Goal: Information Seeking & Learning: Learn about a topic

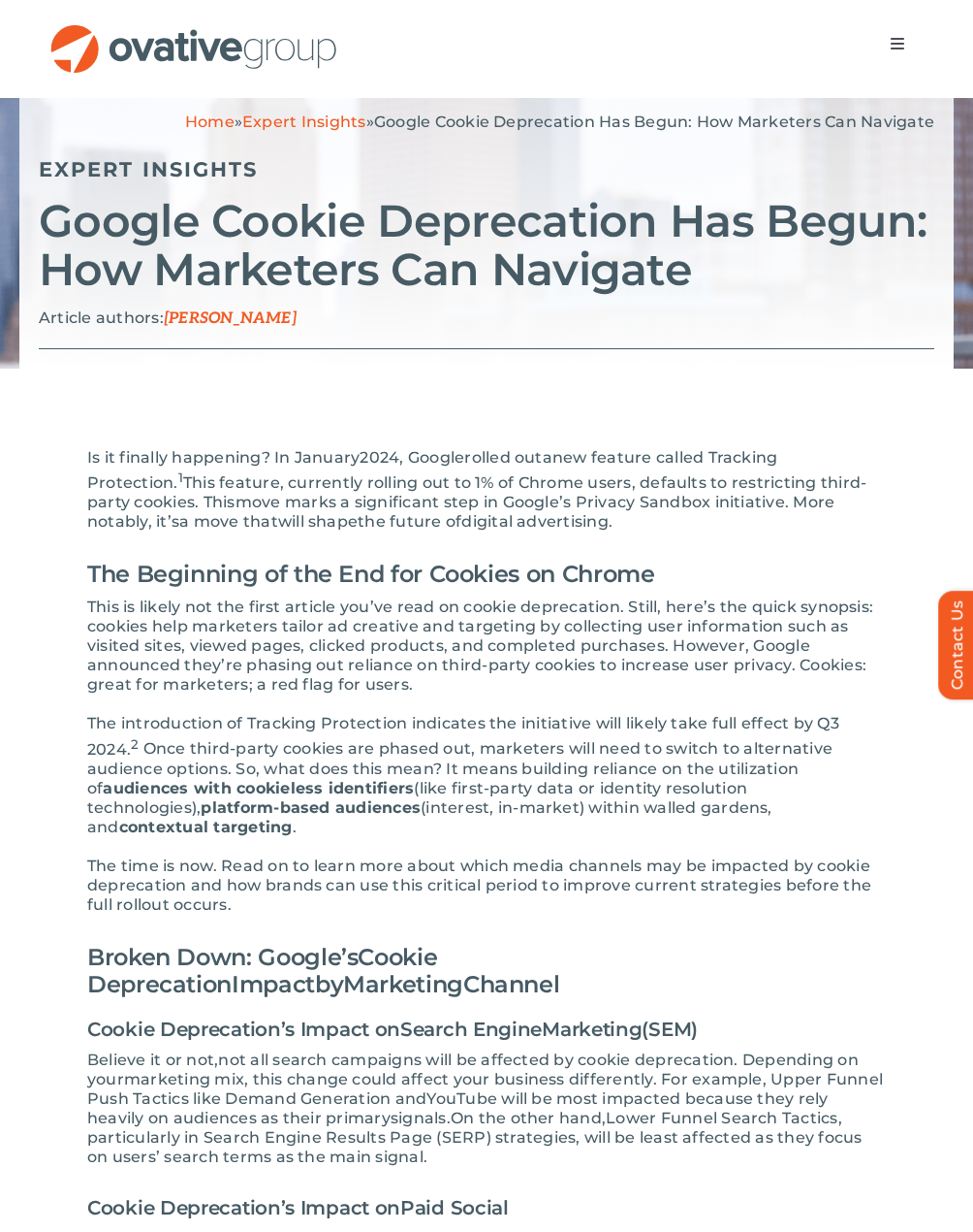
scroll to position [194, 0]
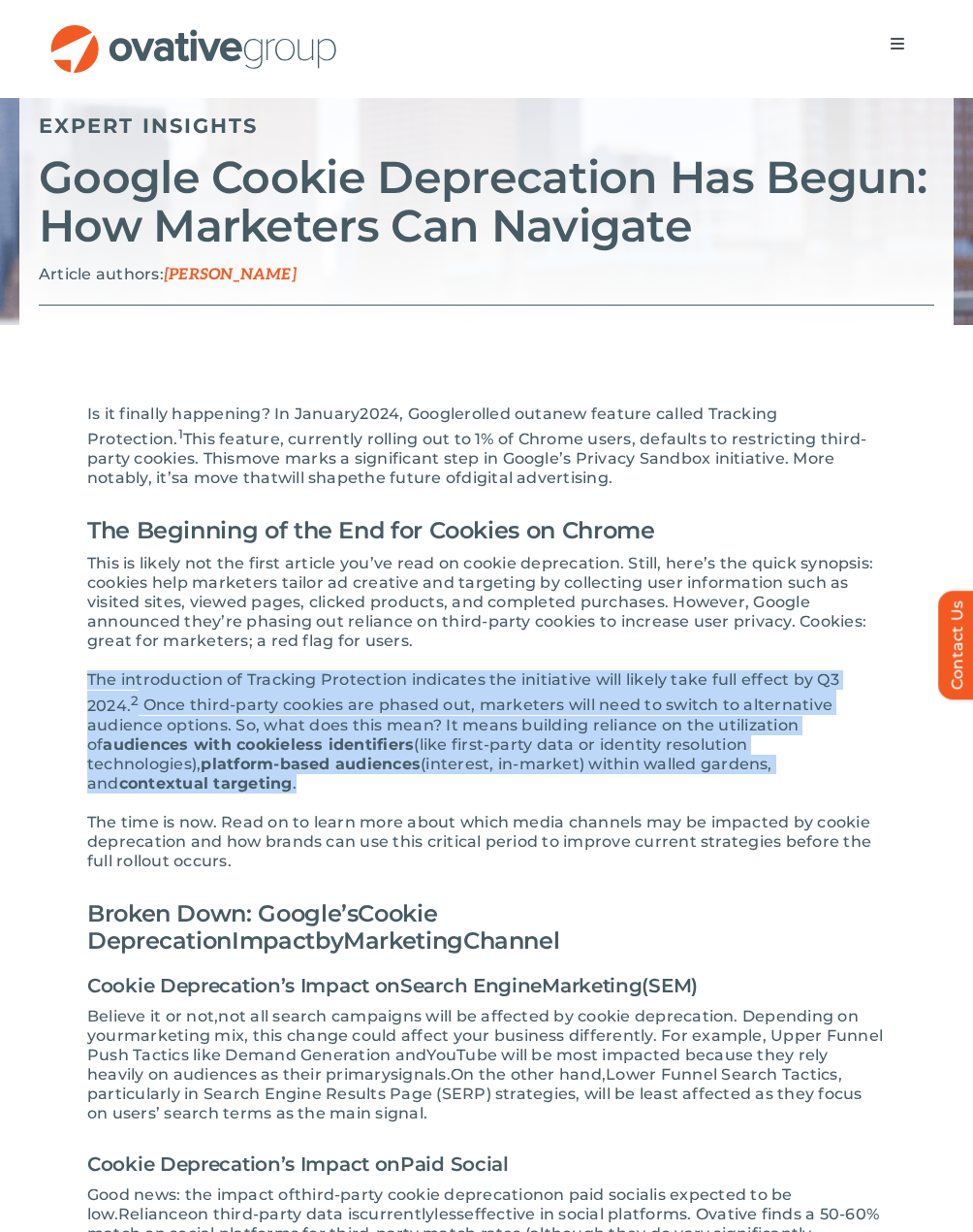
drag, startPoint x: 879, startPoint y: 765, endPoint x: 78, endPoint y: 669, distance: 806.7
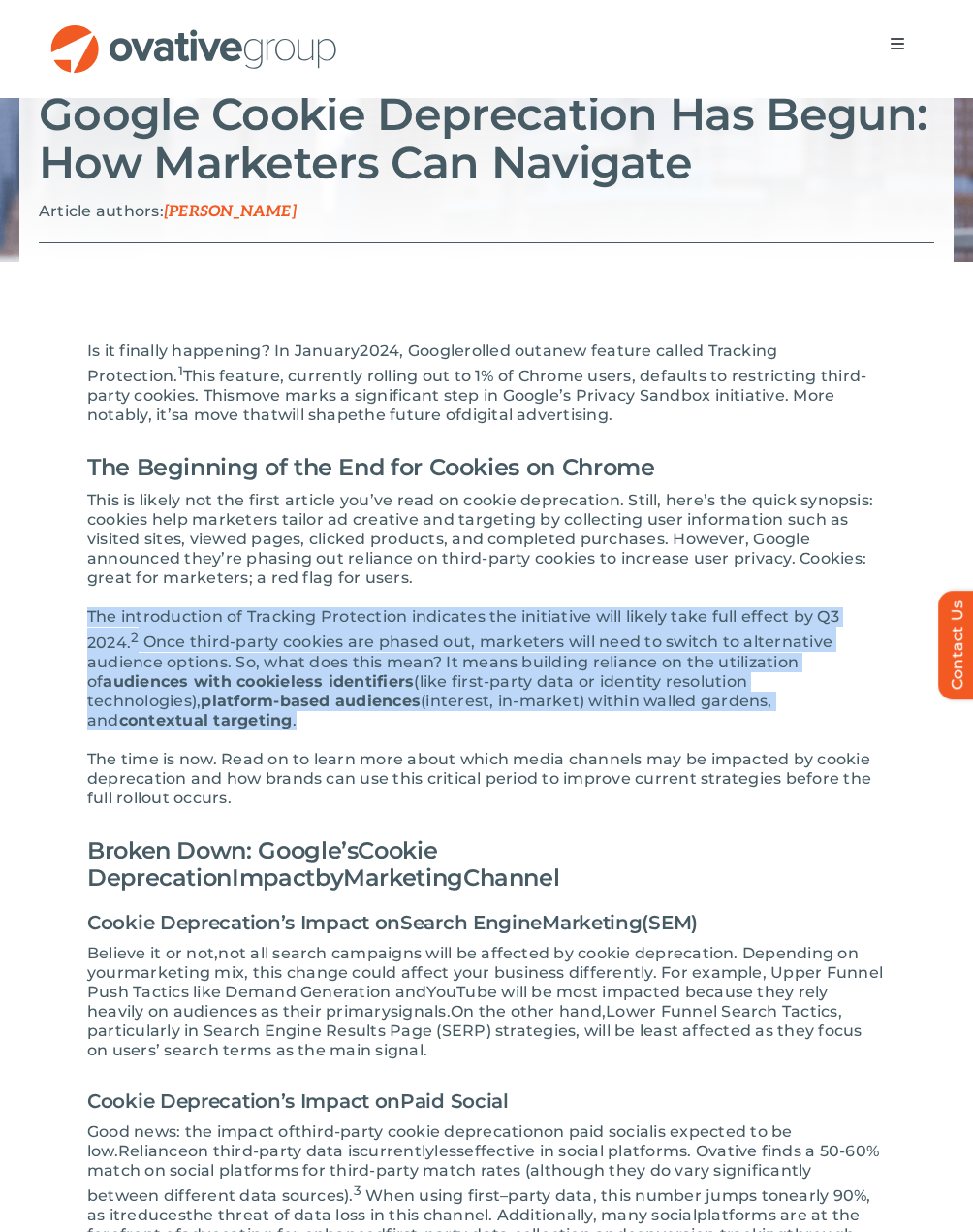
scroll to position [291, 0]
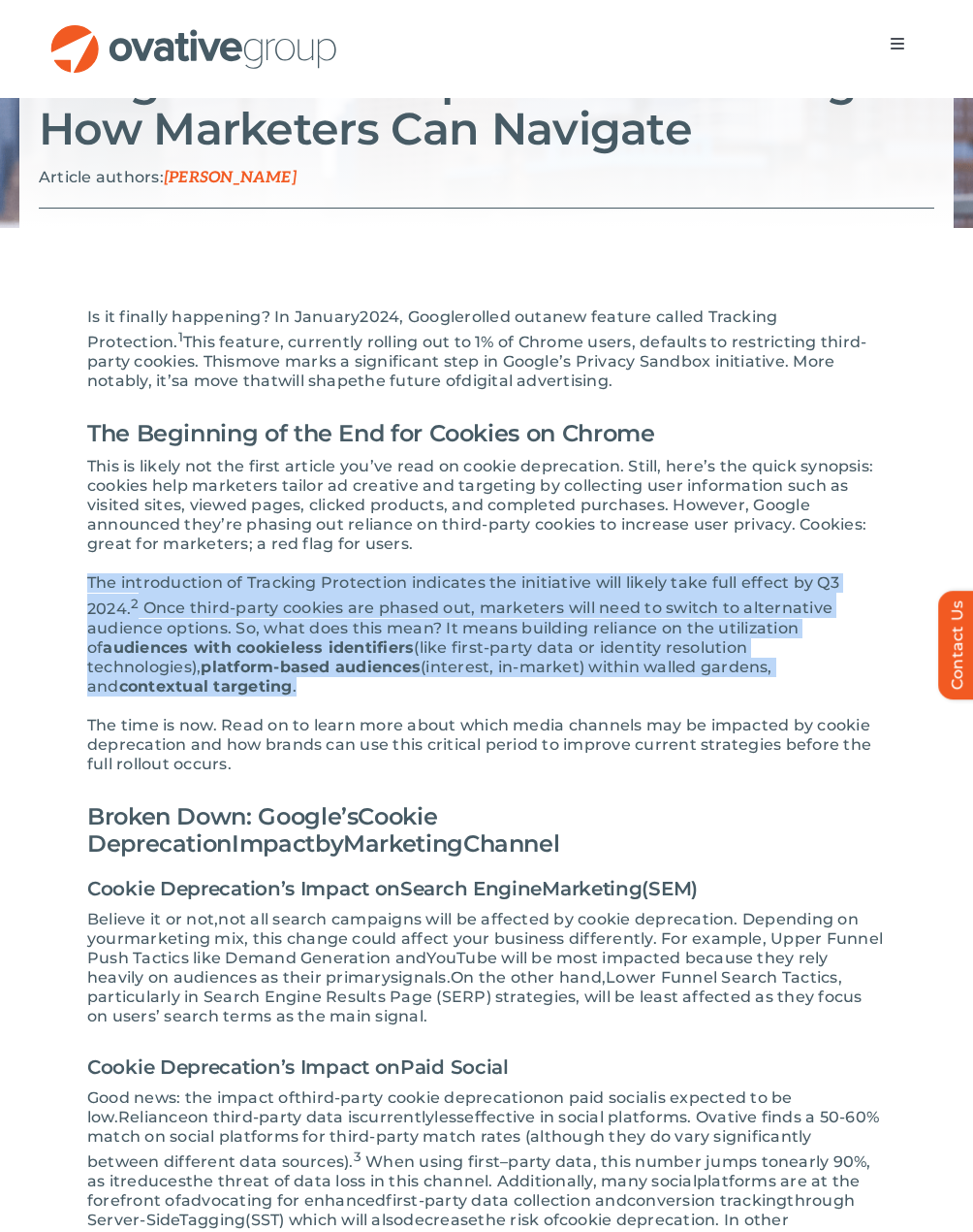
click at [305, 671] on span "(interest, in-market) within walled gardens, and" at bounding box center [429, 677] width 685 height 38
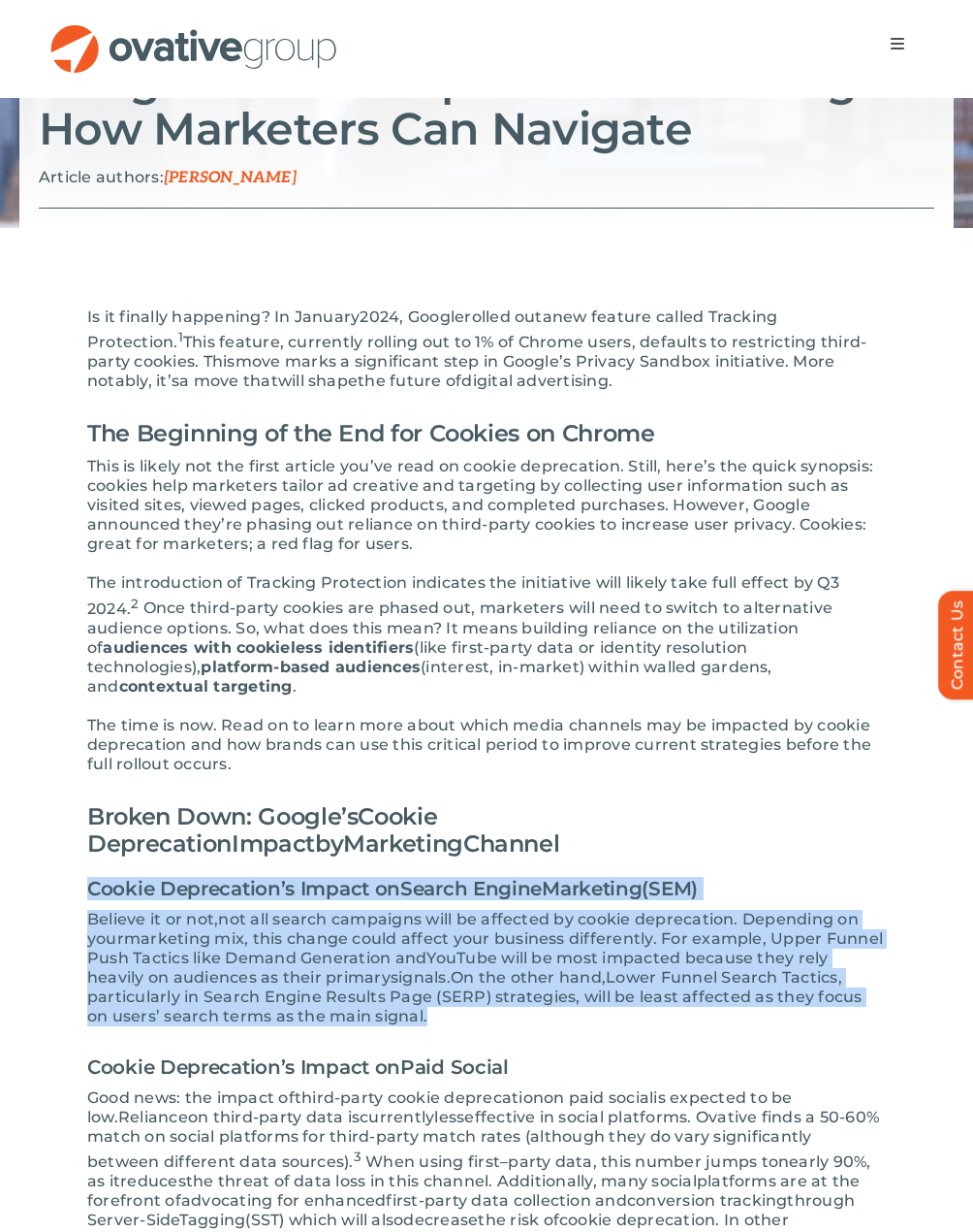
drag, startPoint x: 409, startPoint y: 845, endPoint x: 636, endPoint y: 993, distance: 271.0
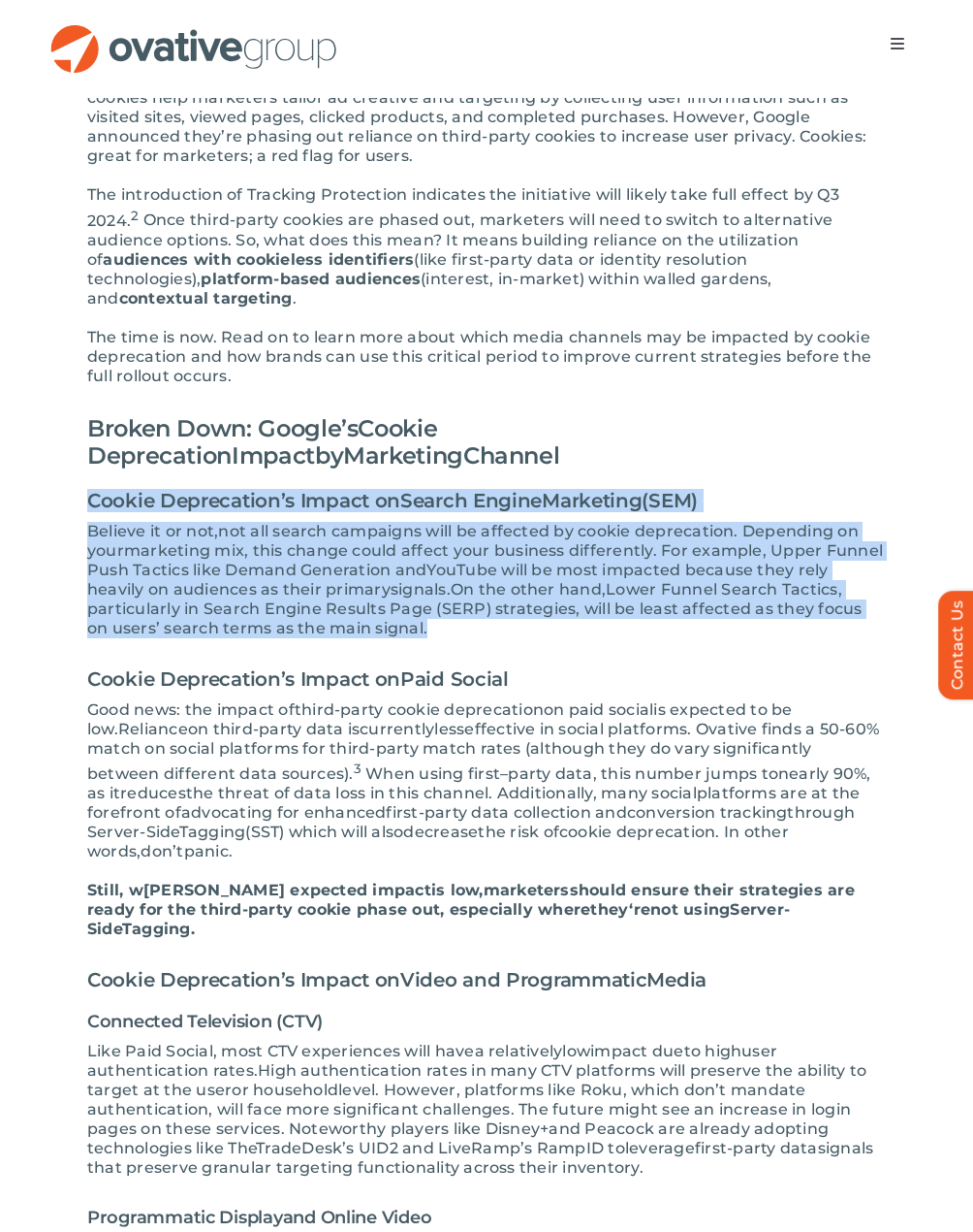
scroll to position [776, 0]
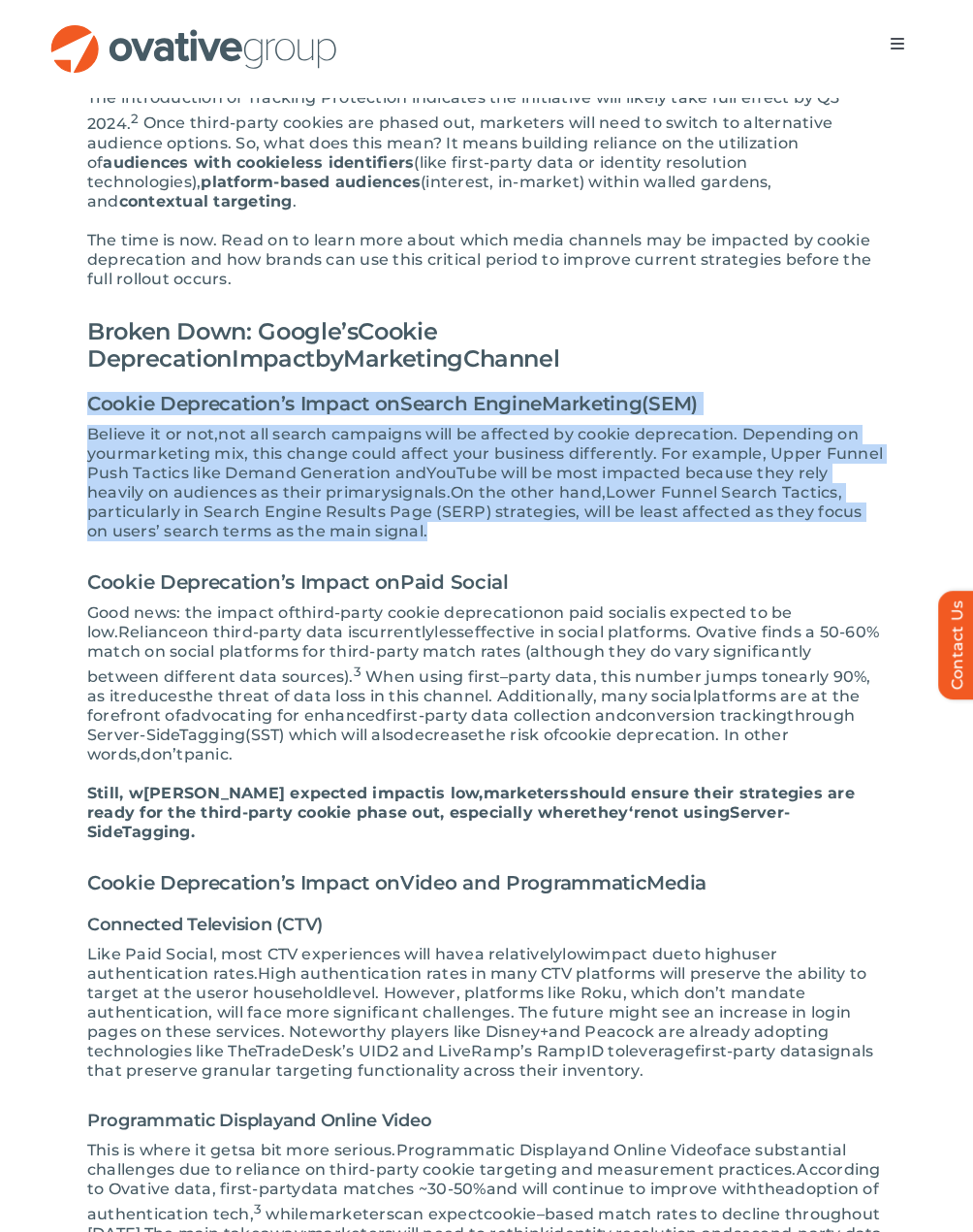
drag, startPoint x: 653, startPoint y: 738, endPoint x: 554, endPoint y: 569, distance: 195.9
click at [508, 668] on span "party data," at bounding box center [552, 677] width 89 height 19
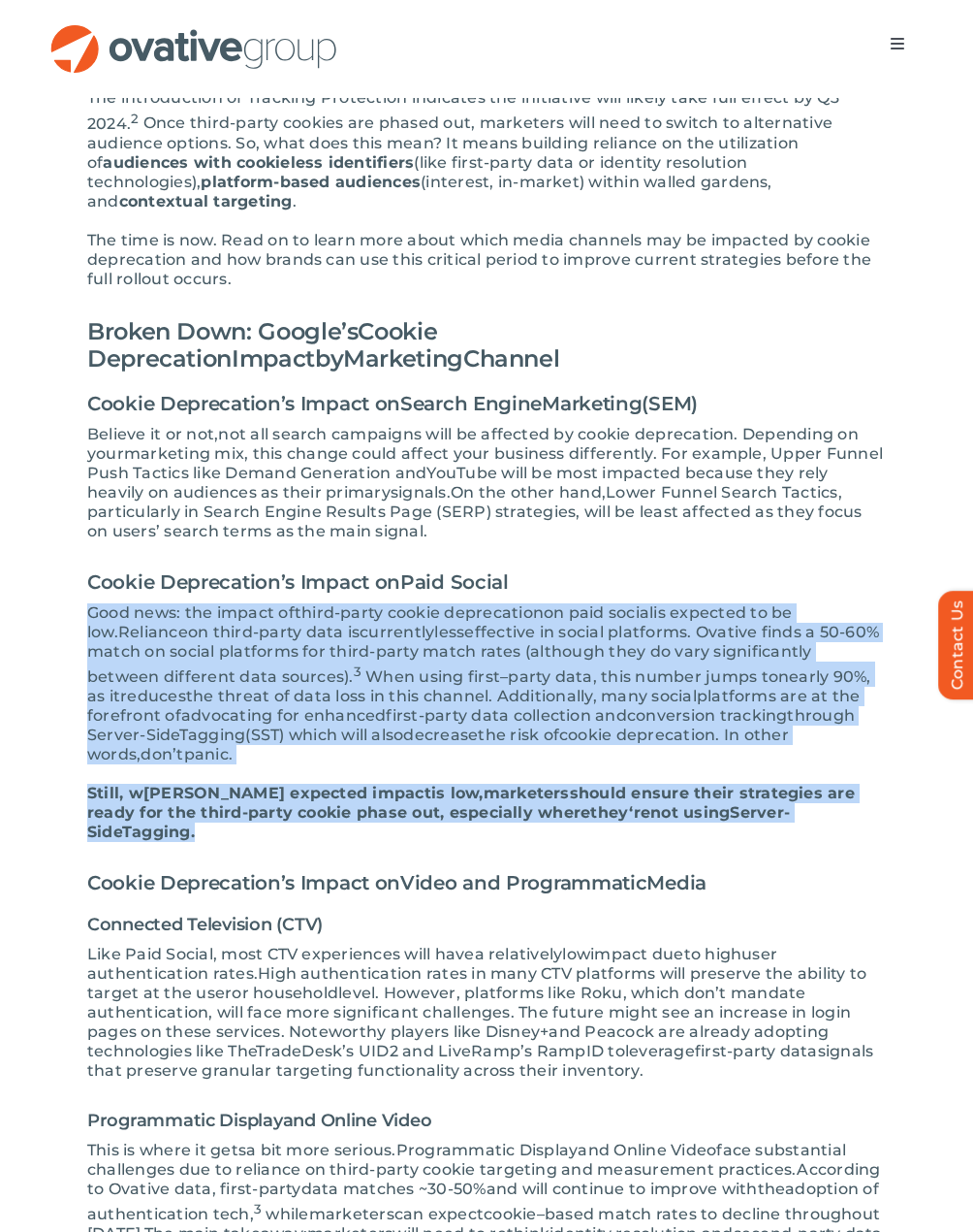
drag, startPoint x: 88, startPoint y: 597, endPoint x: 829, endPoint y: 797, distance: 767.5
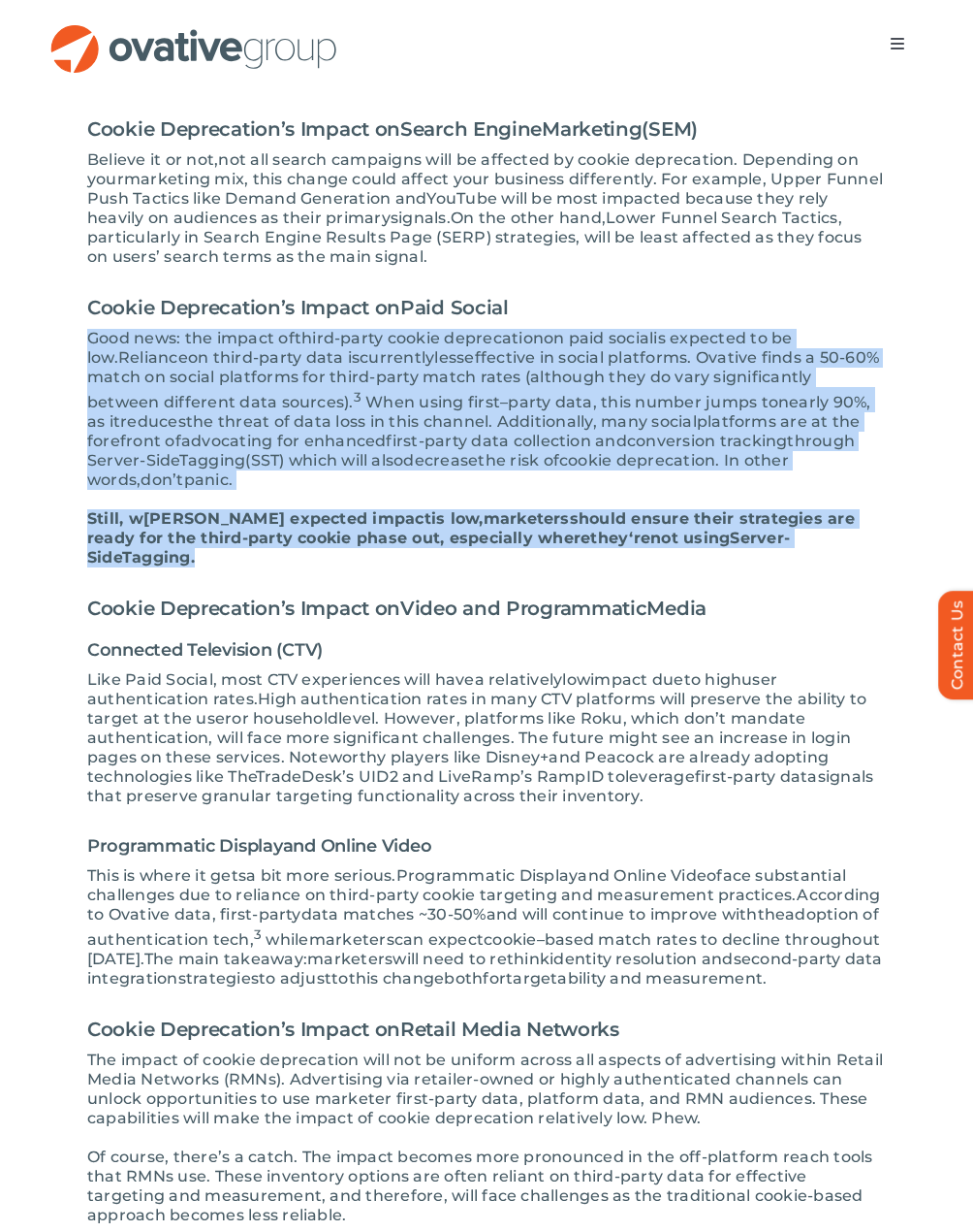
scroll to position [1067, 0]
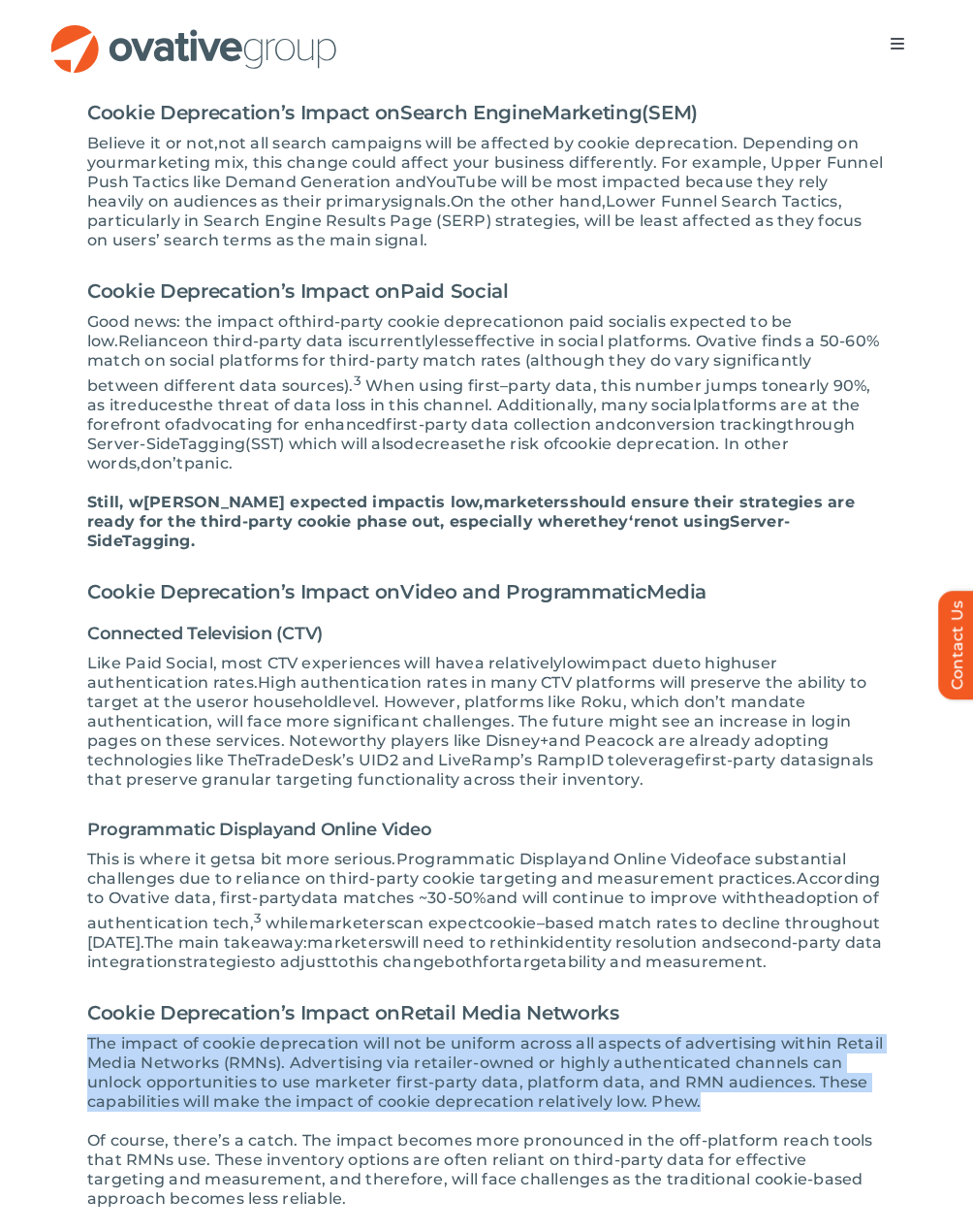
drag, startPoint x: 701, startPoint y: 1091, endPoint x: 63, endPoint y: 1023, distance: 641.6
click at [63, 1023] on div "Is it finally happening? I n January 2024, Google rolled out a new feature call…" at bounding box center [487, 1104] width 876 height 3256
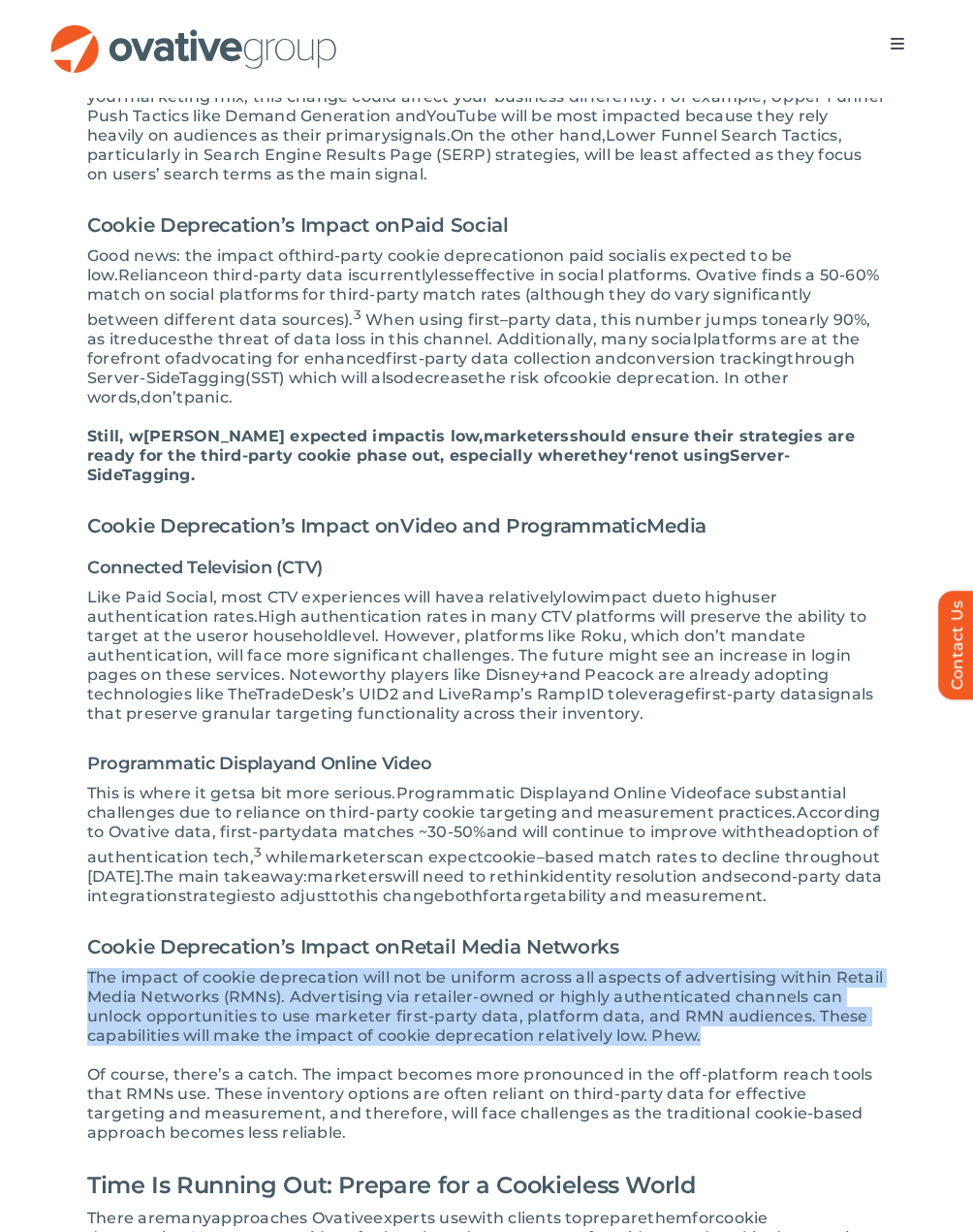
scroll to position [1164, 0]
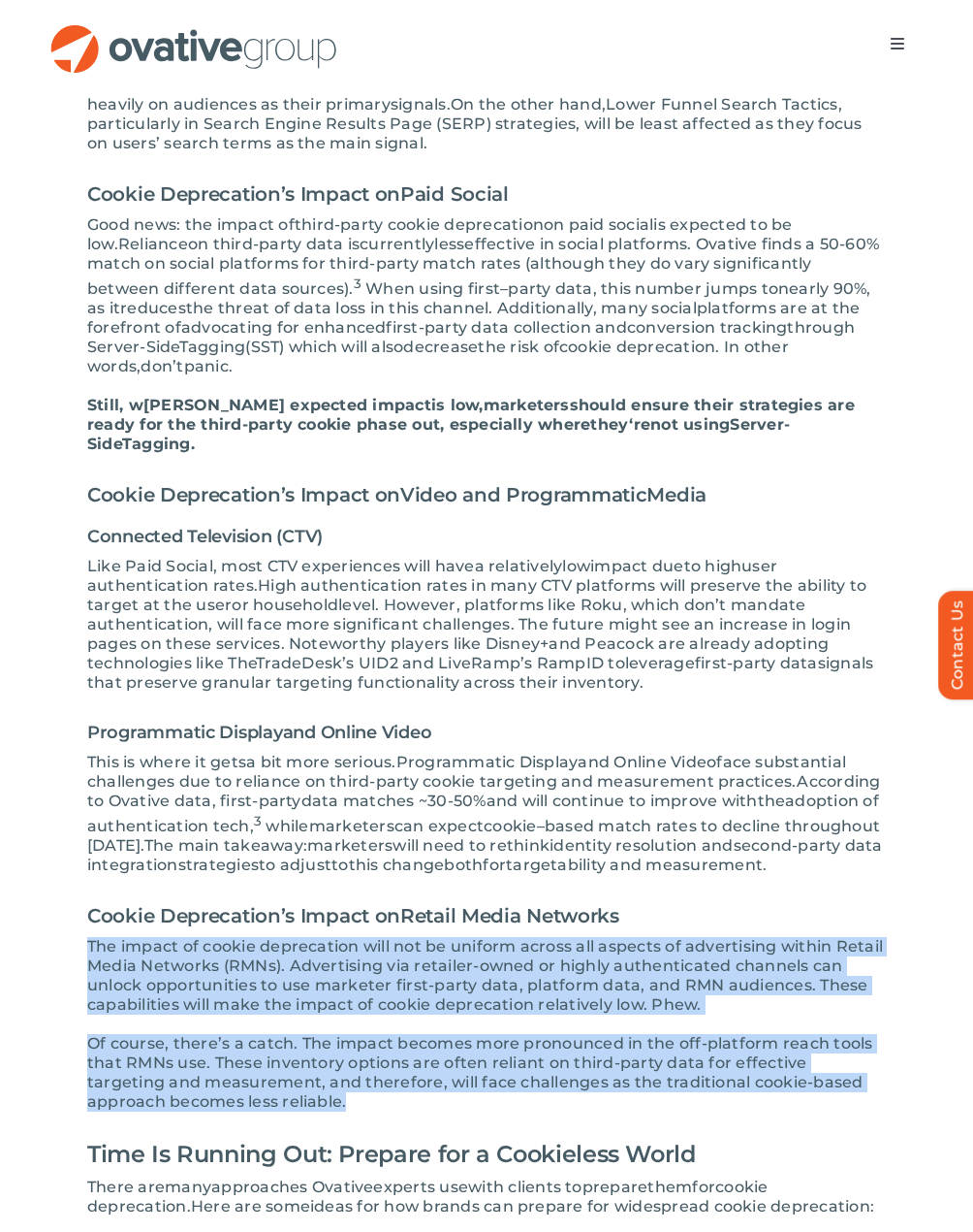
drag, startPoint x: 536, startPoint y: 1075, endPoint x: 73, endPoint y: 934, distance: 484.0
click at [73, 934] on div "Is it finally happening? I n January 2024, Google rolled out a new feature call…" at bounding box center [487, 1006] width 876 height 3256
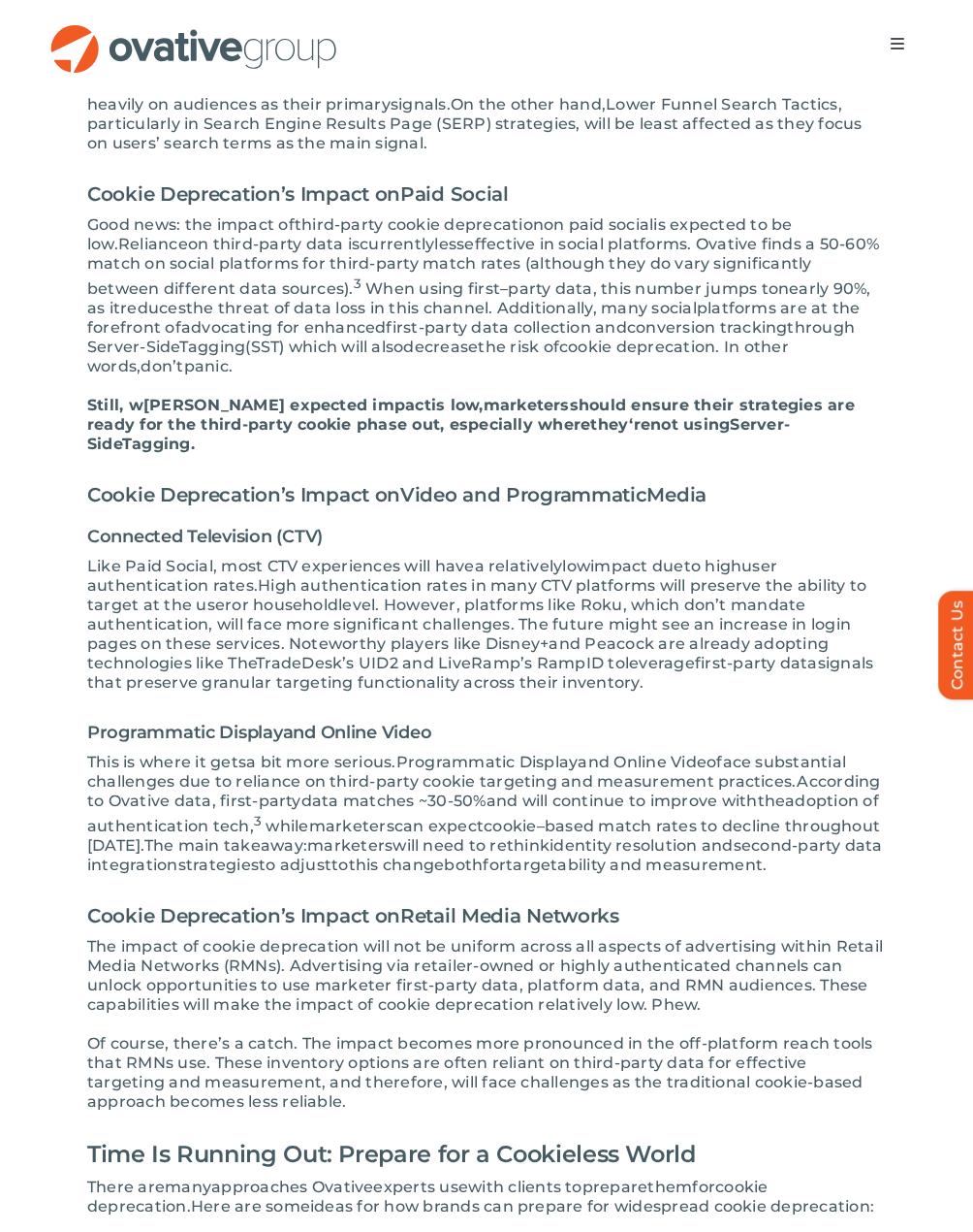
drag, startPoint x: 316, startPoint y: 881, endPoint x: 124, endPoint y: 923, distance: 196.5
click at [124, 937] on span "The impact of cookie deprecation will not be uniform across all aspects of adve…" at bounding box center [485, 975] width 796 height 76
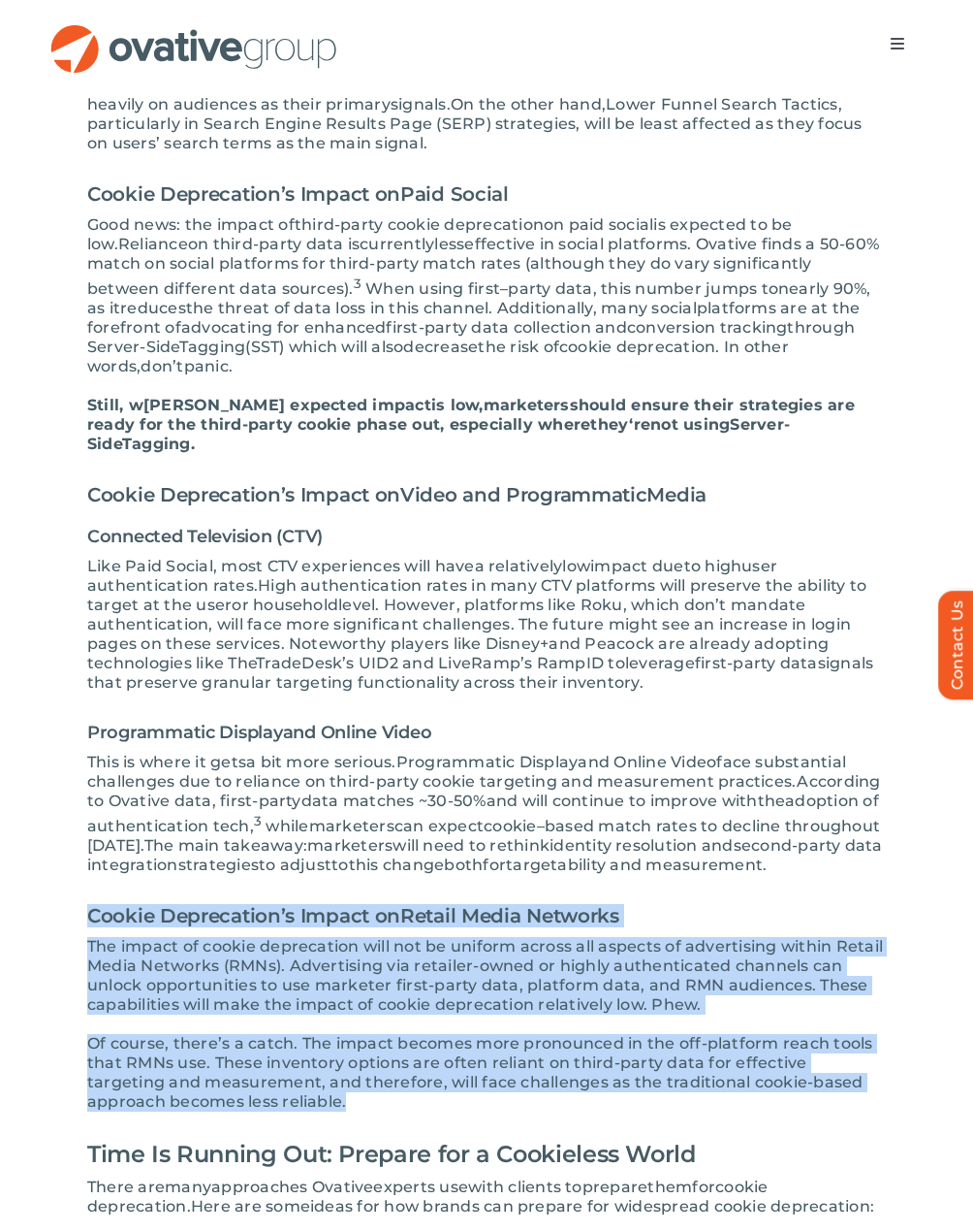
drag, startPoint x: 83, startPoint y: 905, endPoint x: 781, endPoint y: 1080, distance: 719.6
click at [781, 1080] on div "Is it finally happening? I n January 2024, Google rolled out a new feature call…" at bounding box center [487, 1006] width 876 height 3256
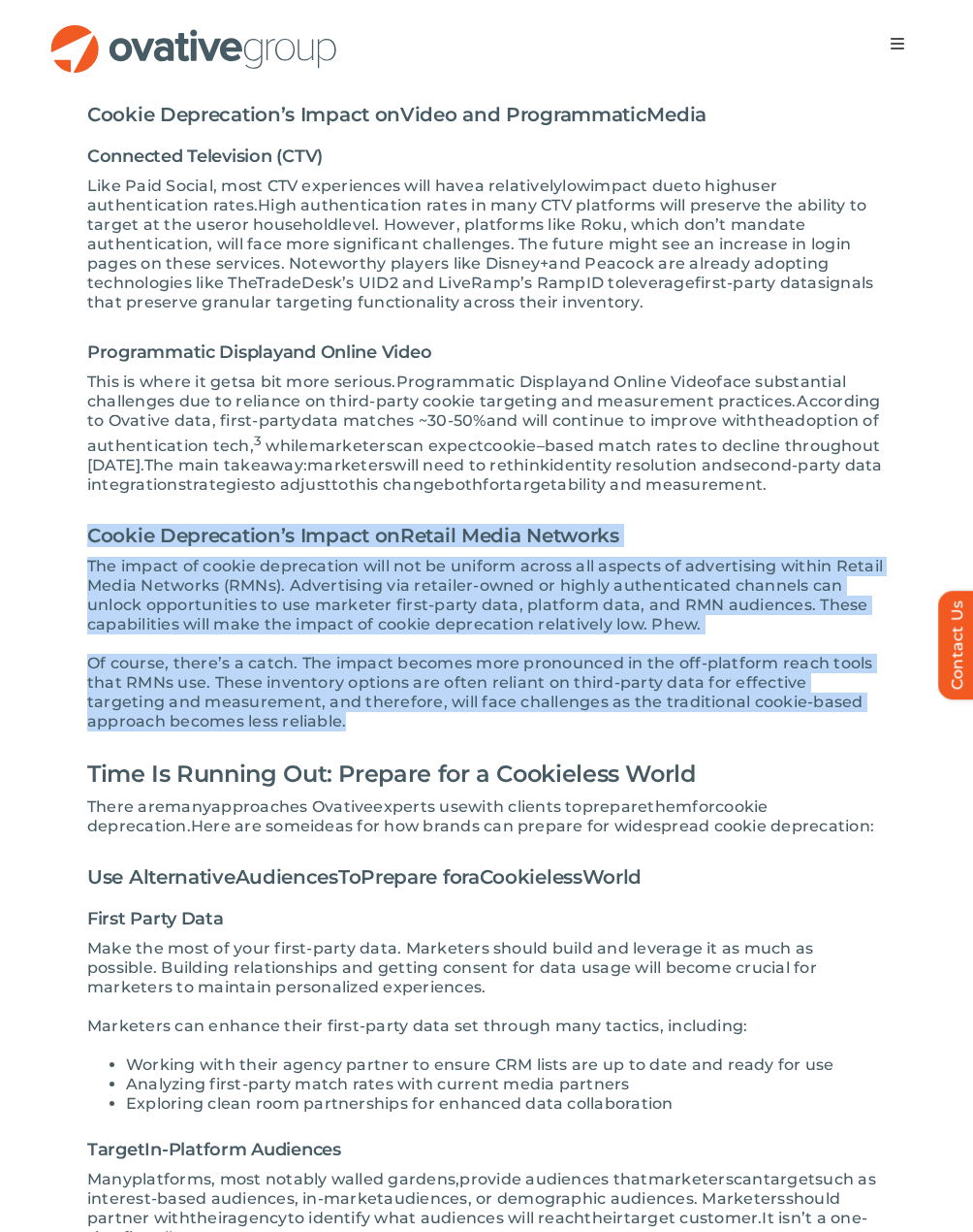
scroll to position [1552, 0]
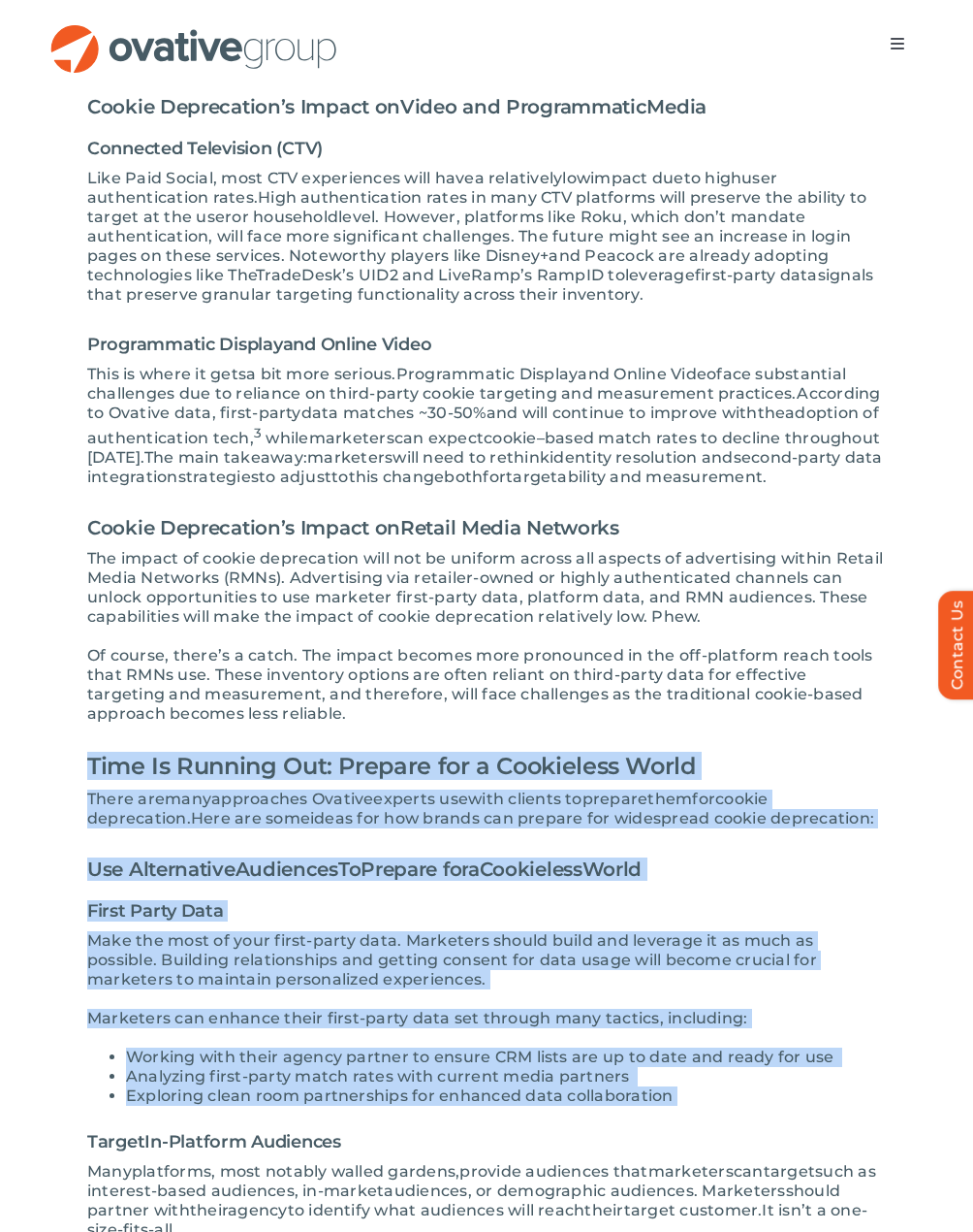
drag, startPoint x: 678, startPoint y: 1081, endPoint x: 482, endPoint y: 698, distance: 430.2
click at [482, 698] on div "Is it finally happening? I n January 2024, Google rolled out a new feature call…" at bounding box center [486, 619] width 799 height 3145
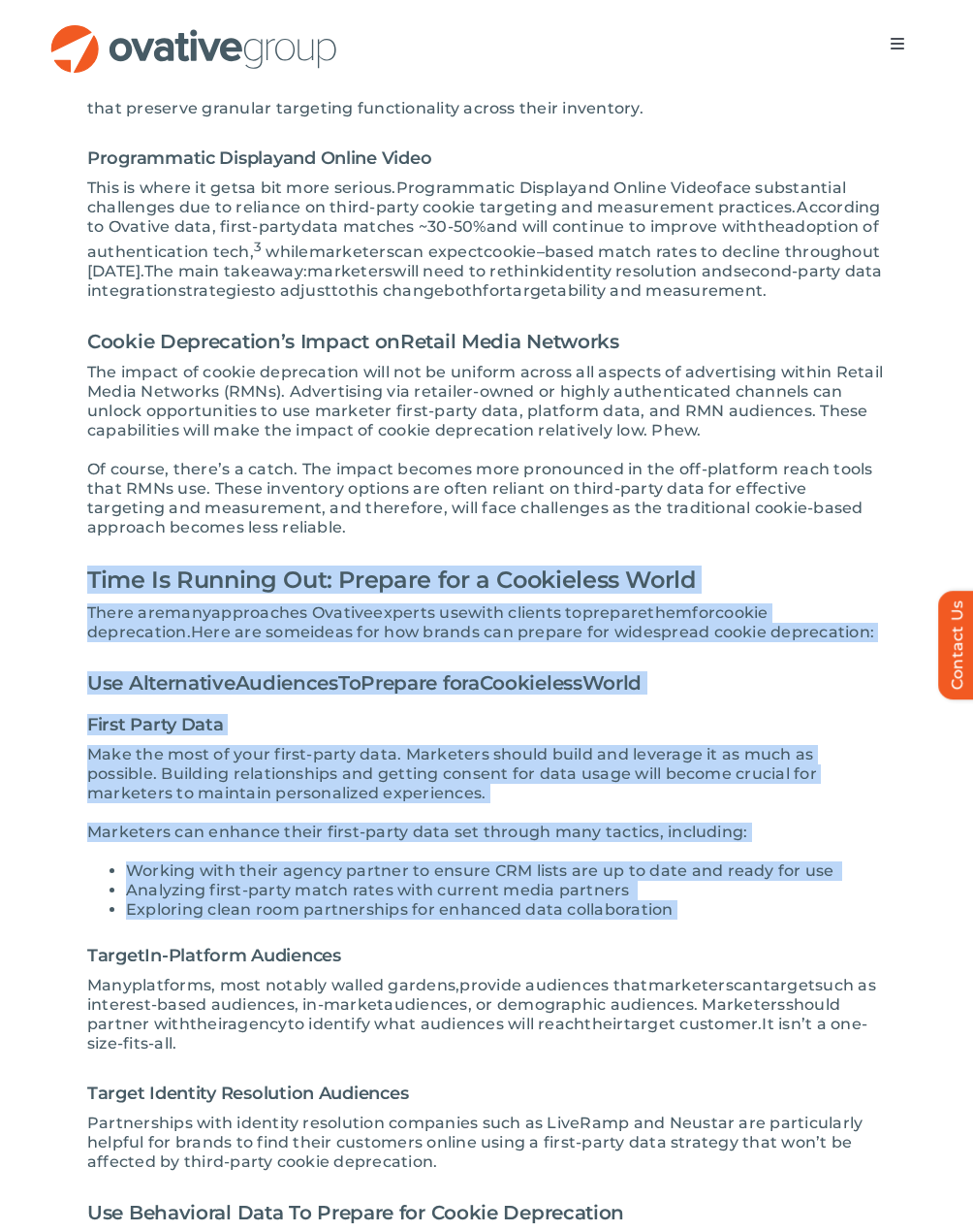
scroll to position [1745, 0]
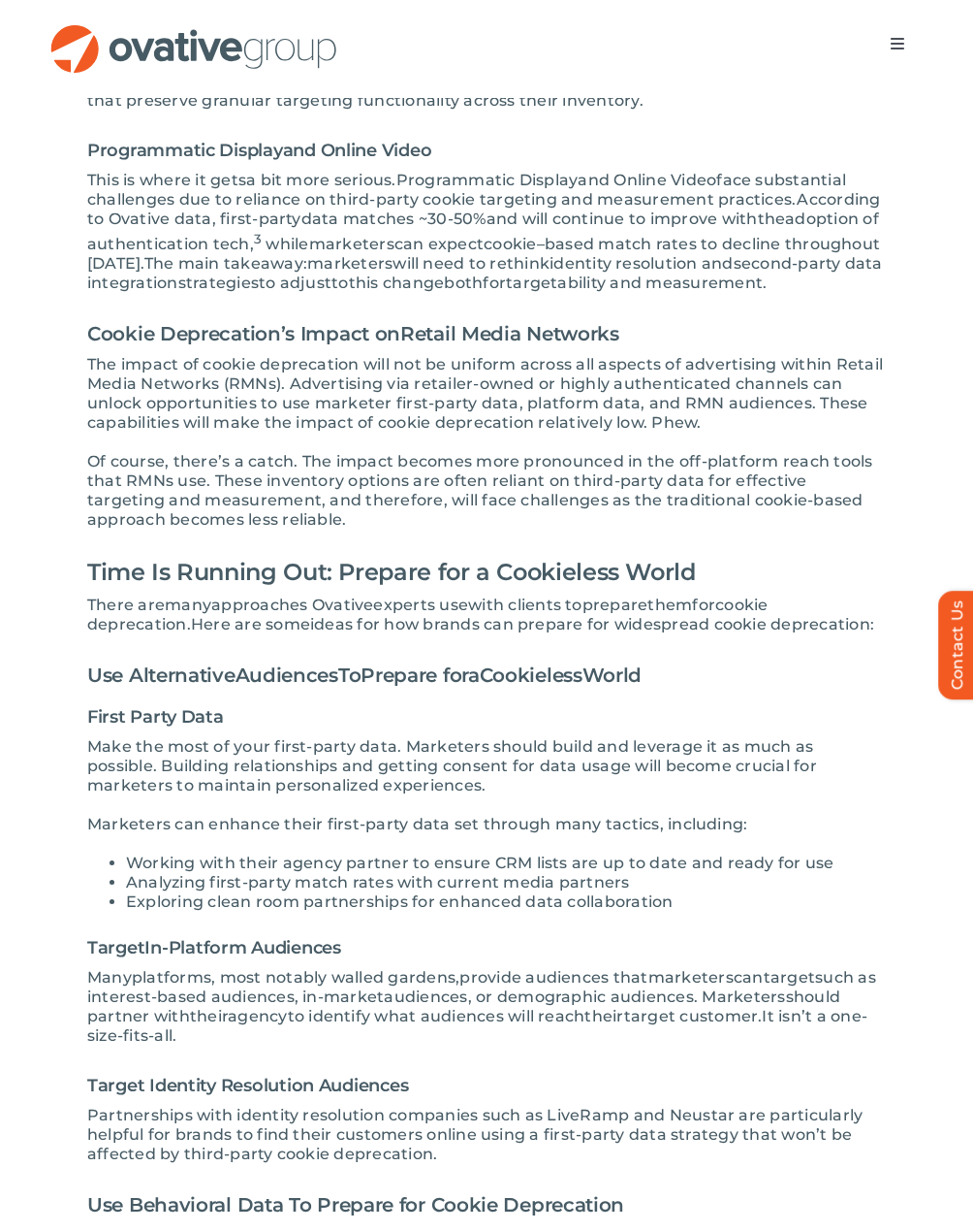
click at [429, 1125] on span "Partnerships with identity resolution companies such as LiveRamp and Neustar ar…" at bounding box center [474, 1134] width 776 height 58
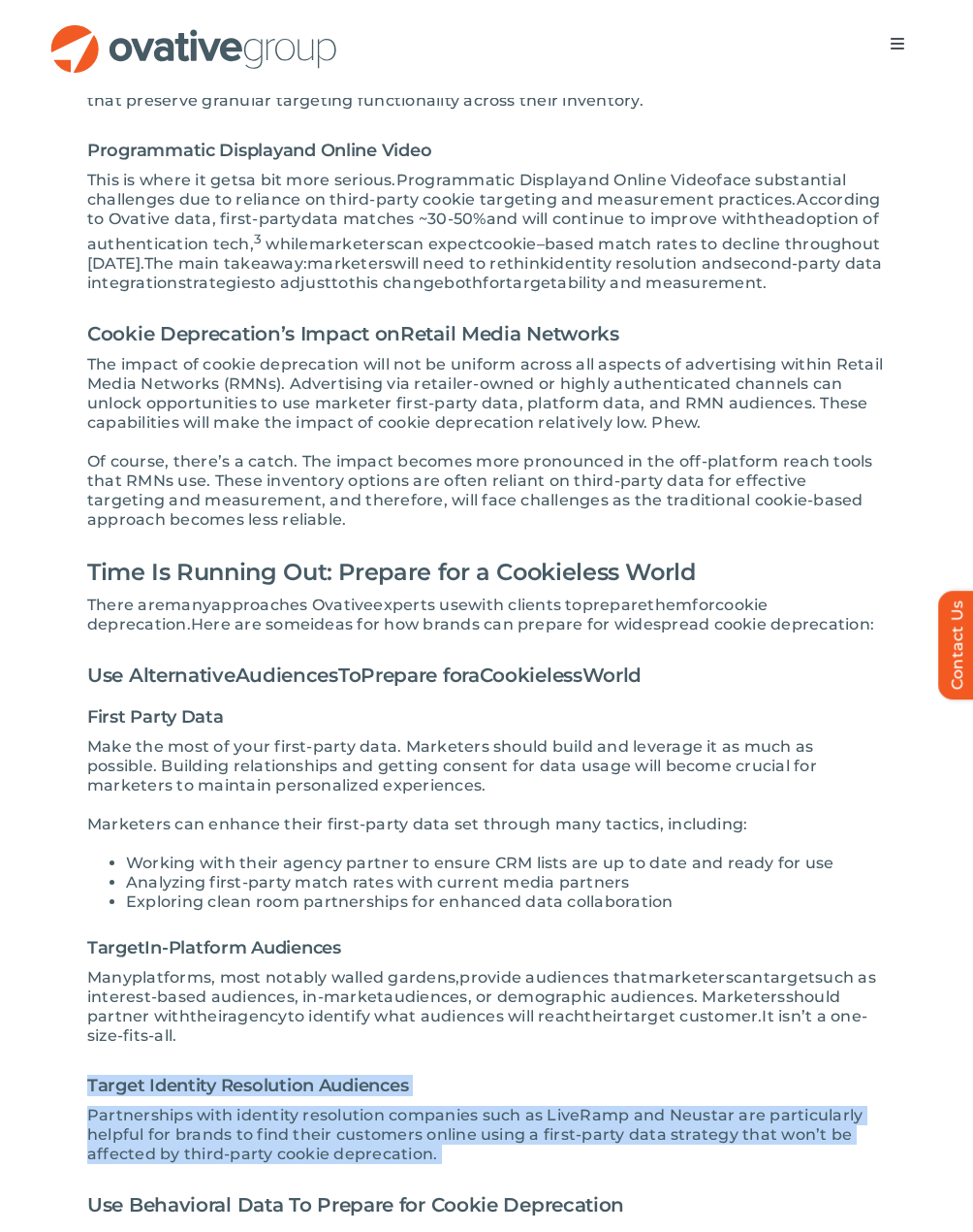
drag, startPoint x: 442, startPoint y: 1132, endPoint x: 62, endPoint y: 1075, distance: 384.3
click at [62, 1075] on div "Is it finally happening? I n January 2024, Google rolled out a new feature call…" at bounding box center [487, 425] width 876 height 3256
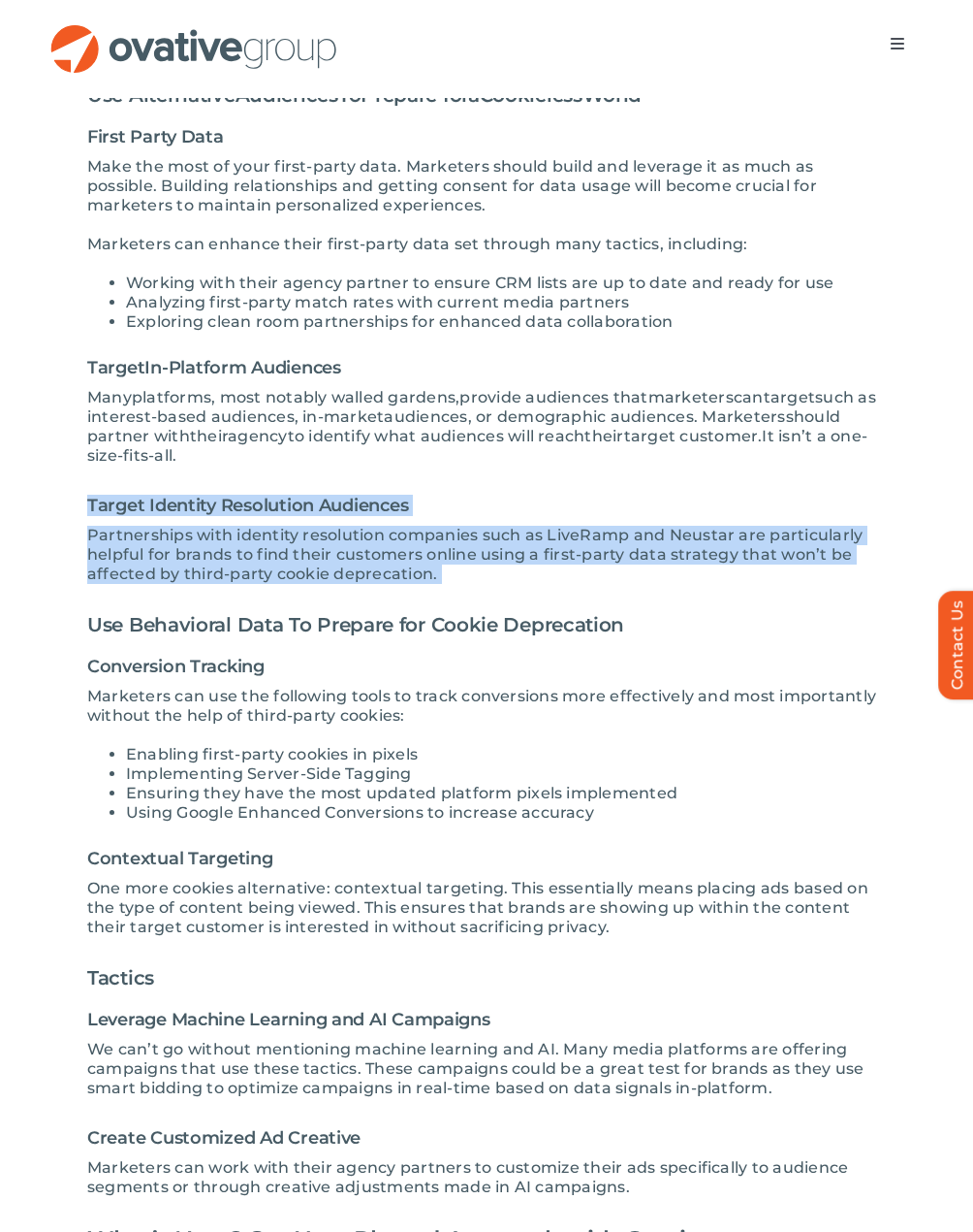
scroll to position [2327, 0]
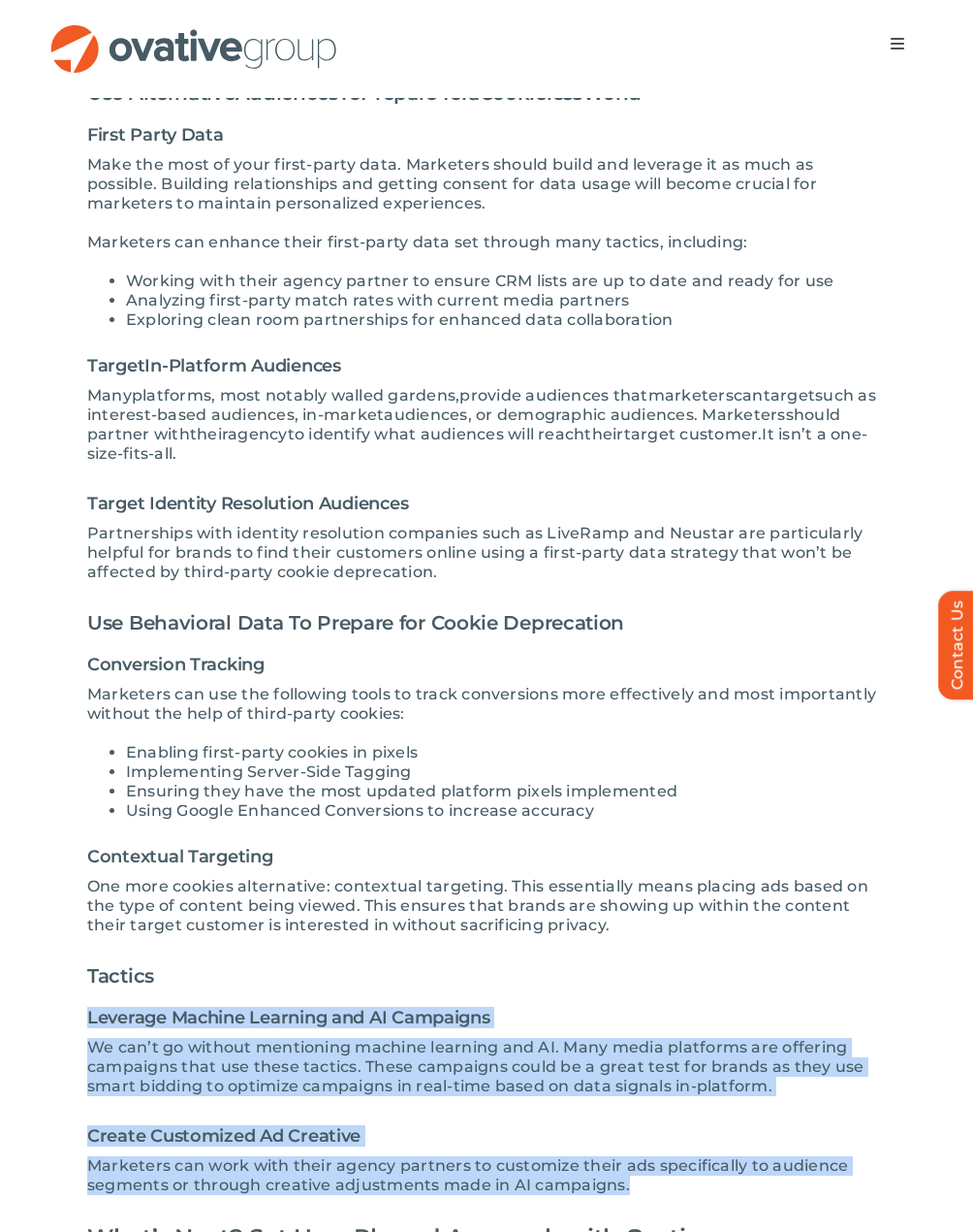
drag, startPoint x: 656, startPoint y: 1172, endPoint x: 532, endPoint y: 940, distance: 263.1
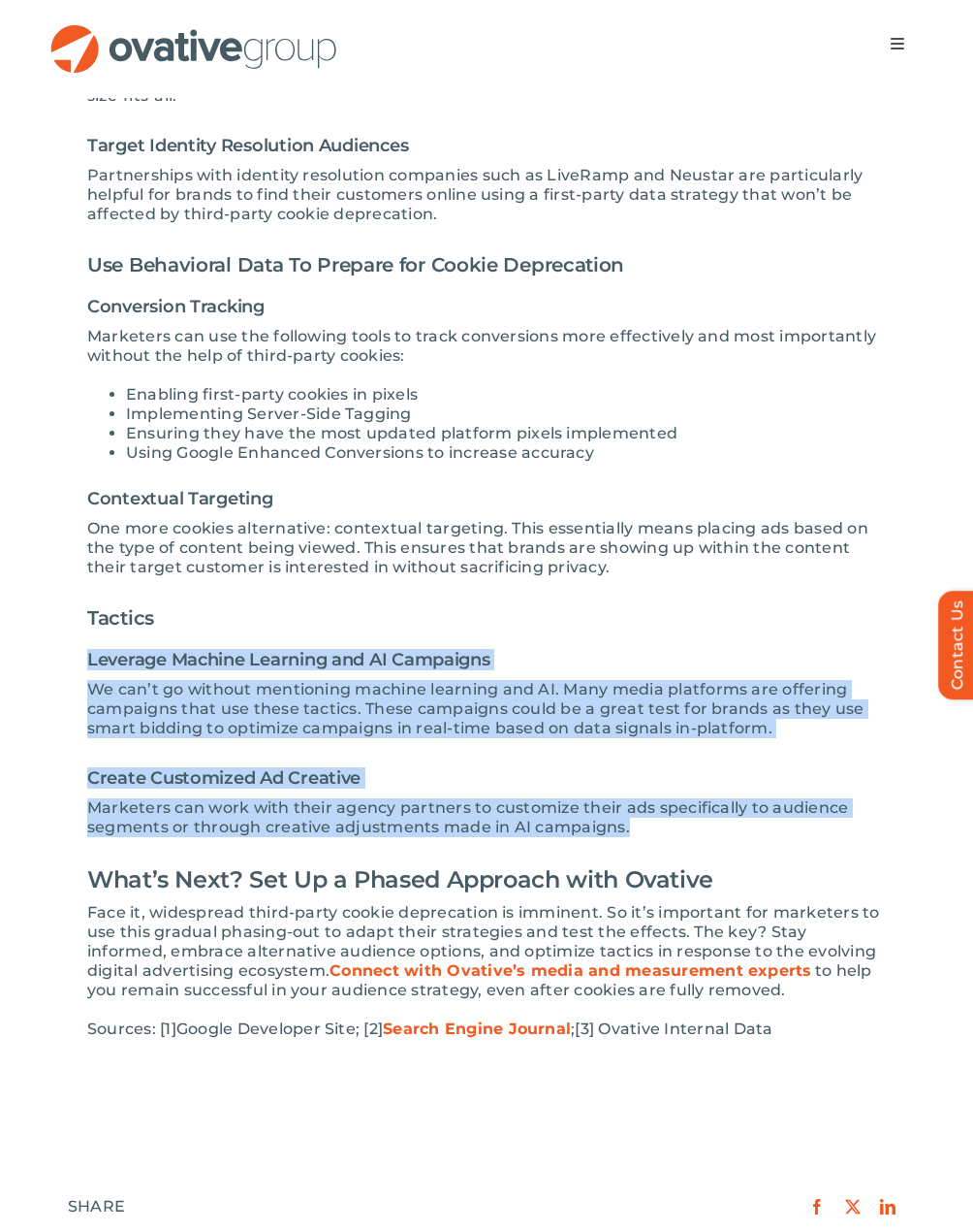
scroll to position [2716, 0]
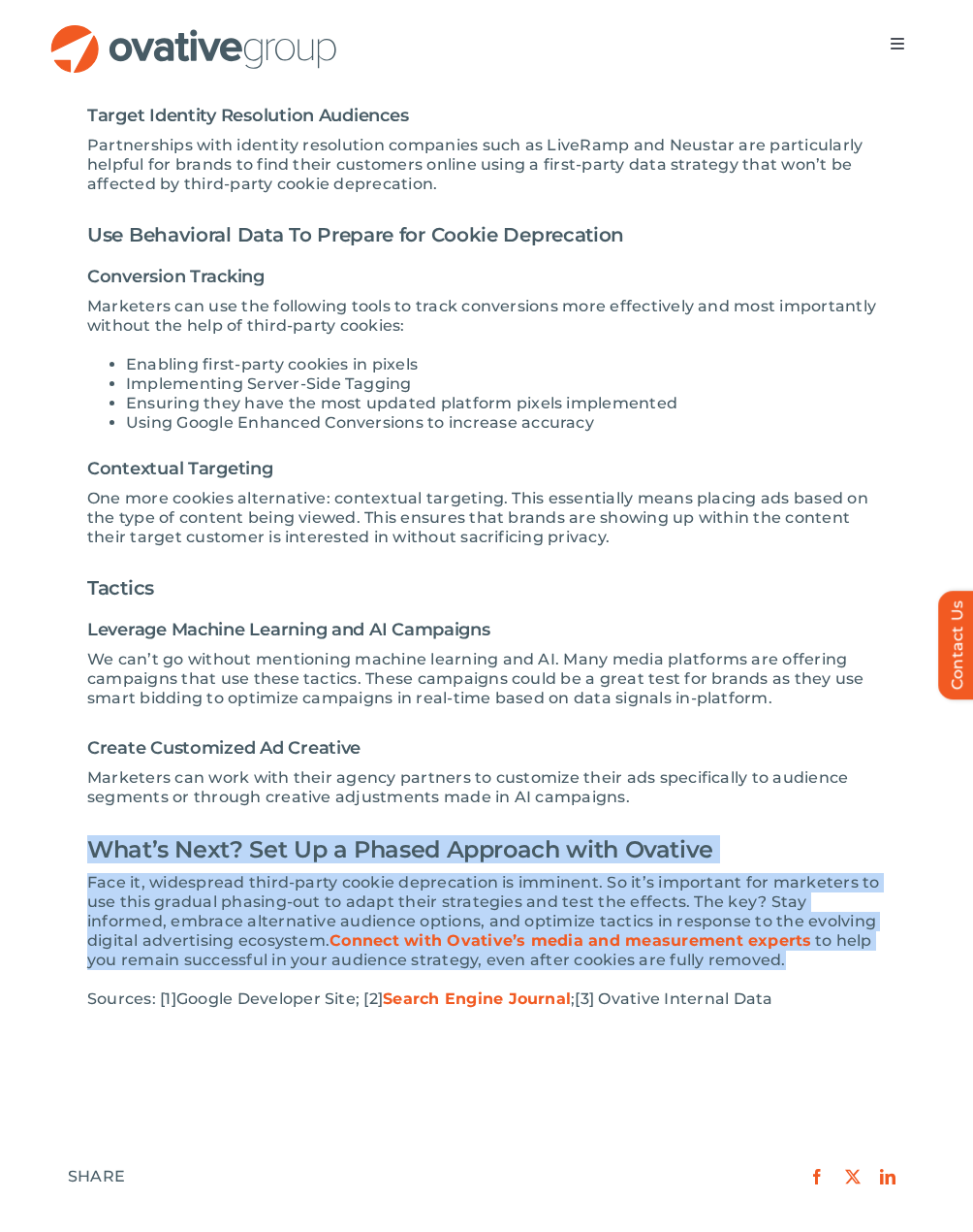
drag, startPoint x: 86, startPoint y: 828, endPoint x: 842, endPoint y: 927, distance: 762.5
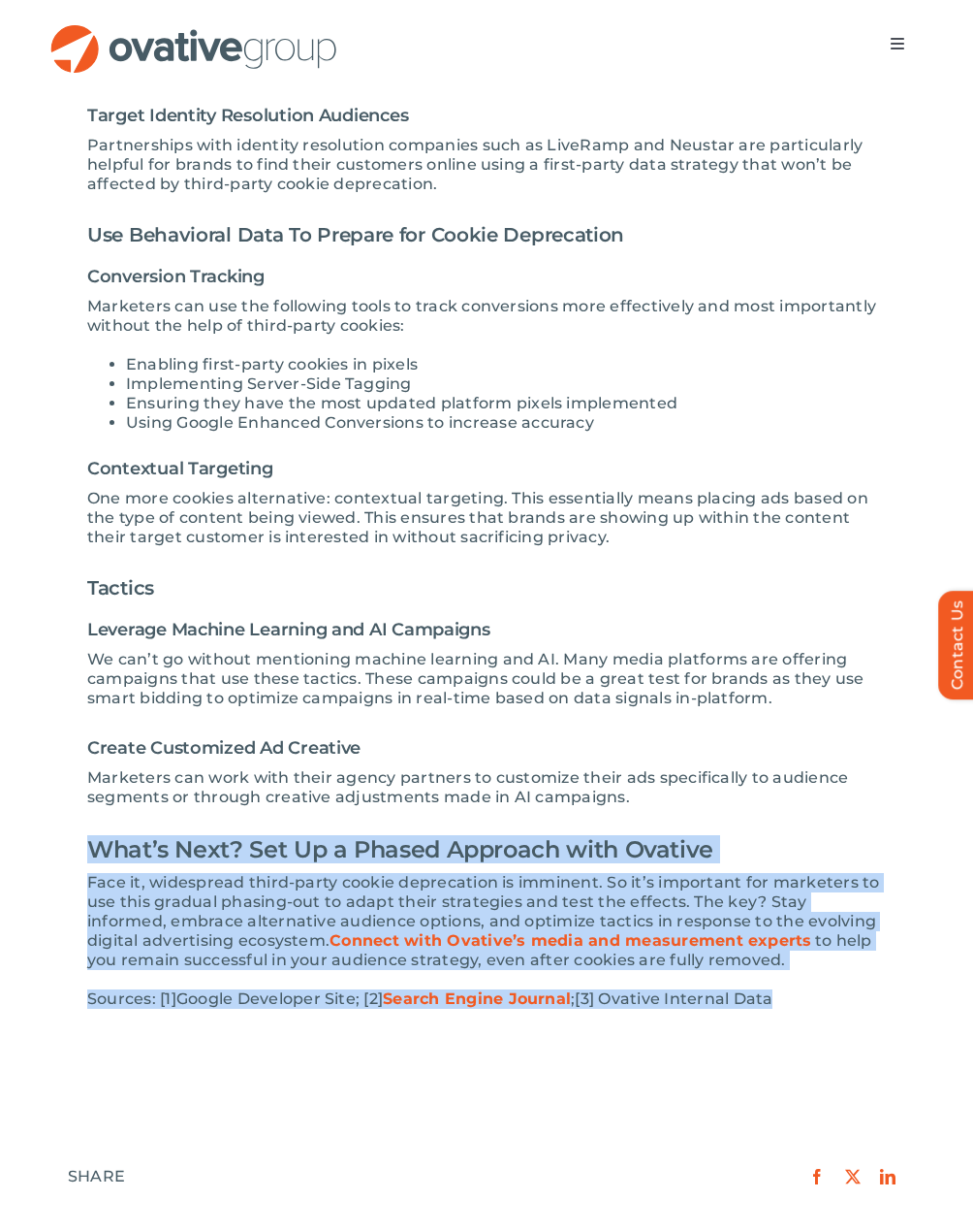
drag, startPoint x: 817, startPoint y: 973, endPoint x: 729, endPoint y: 774, distance: 217.6
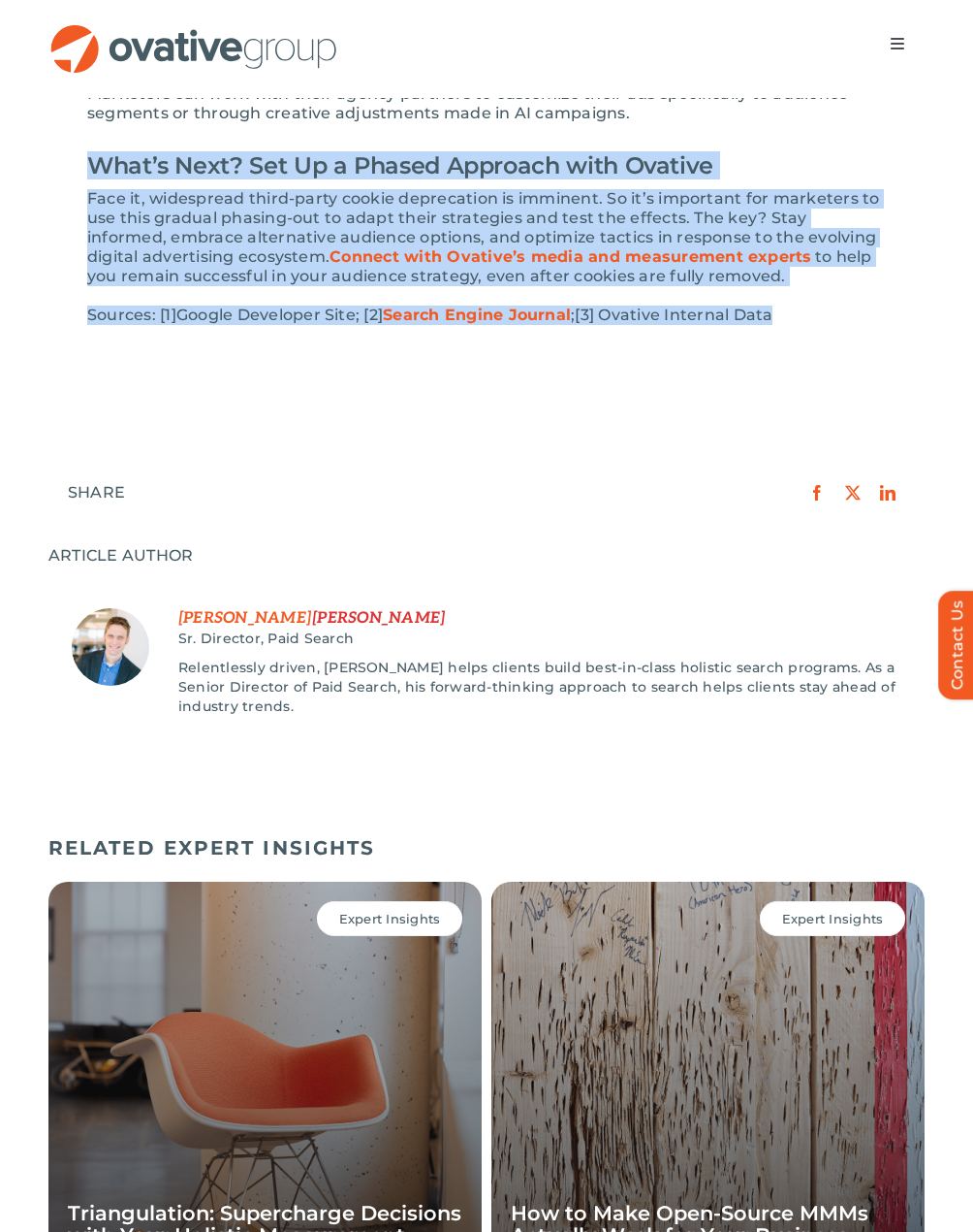
scroll to position [3685, 0]
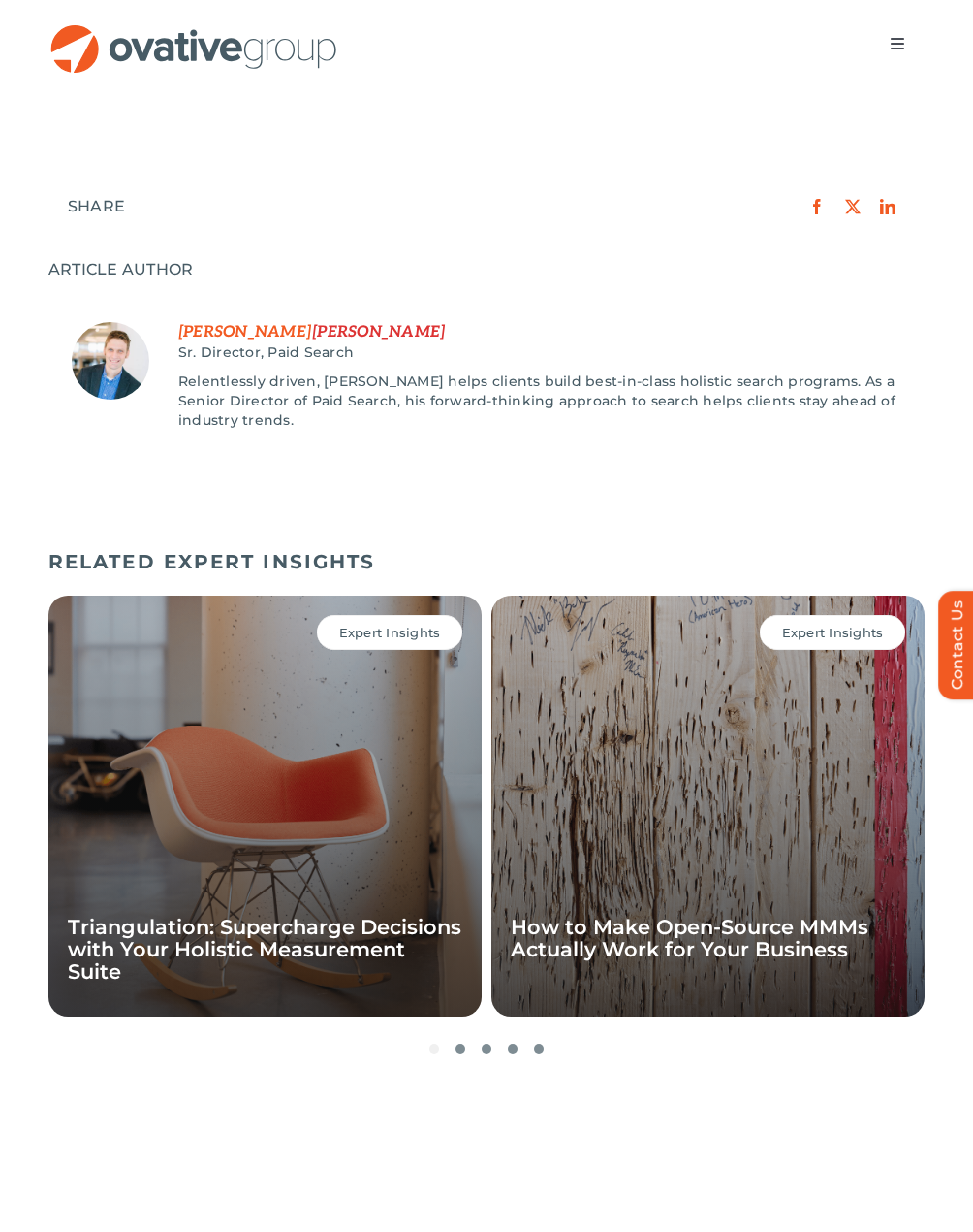
click at [704, 740] on div "Expert Insights How to Make Open-Source MMMs Actually Work for Your Business" at bounding box center [709, 805] width 433 height 421
click at [620, 967] on div "Expert Insights How to Make Open-Source MMMs Actually Work for Your Business" at bounding box center [709, 805] width 433 height 421
click at [613, 948] on div "Expert Insights How to Make Open-Source MMMs Actually Work for Your Business" at bounding box center [709, 805] width 433 height 421
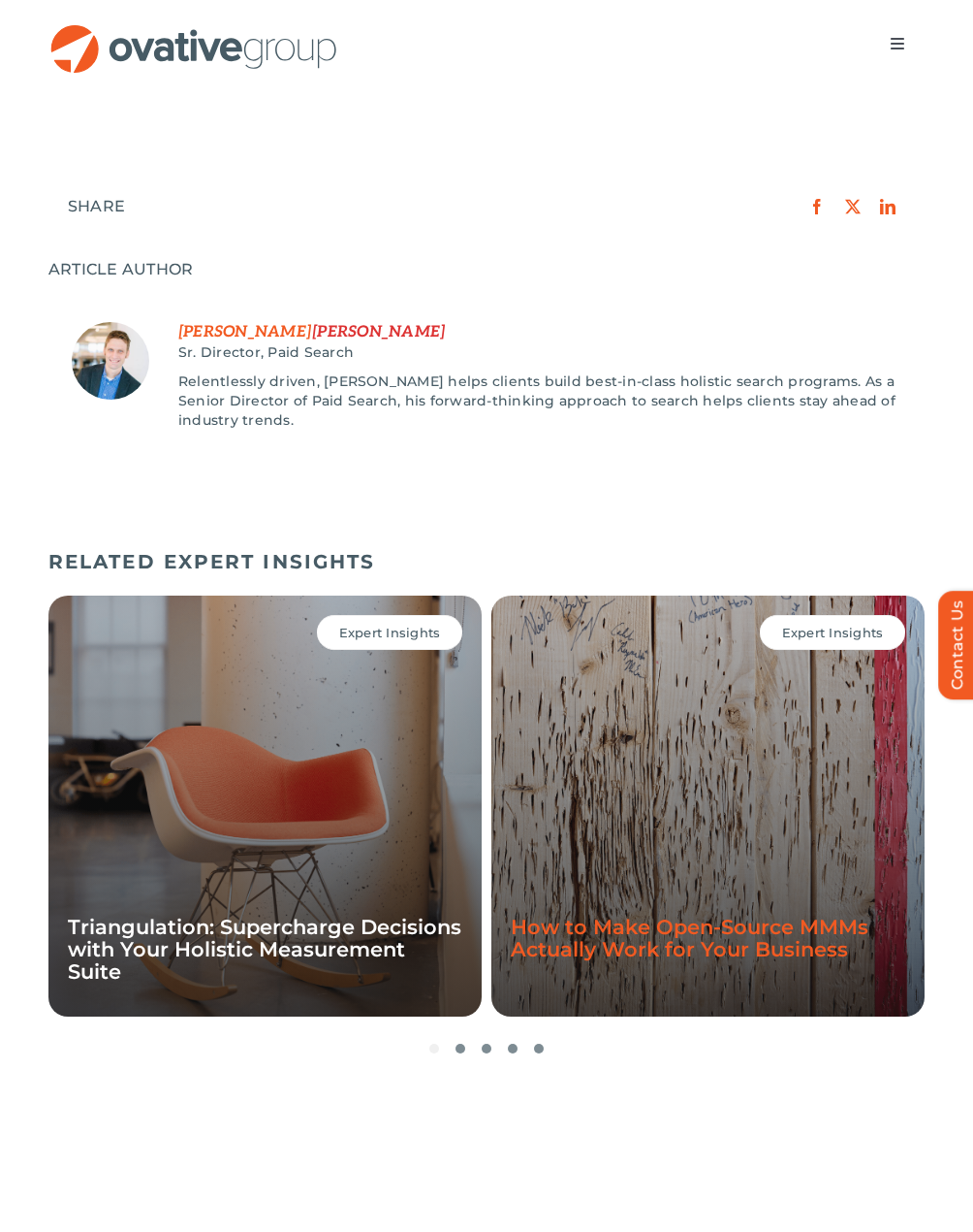
click at [608, 924] on link "How to Make Open-Source MMMs Actually Work for Your Business" at bounding box center [690, 938] width 358 height 47
